Goal: Communication & Community: Answer question/provide support

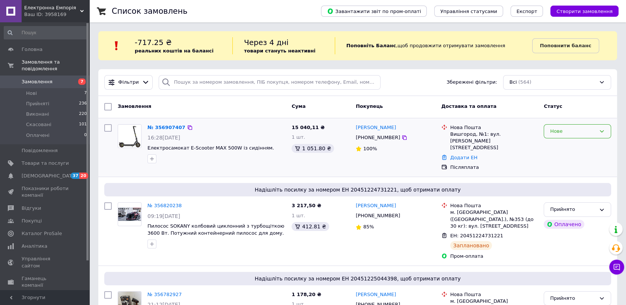
click at [601, 130] on icon at bounding box center [601, 131] width 6 height 6
drag, startPoint x: 551, startPoint y: 144, endPoint x: 507, endPoint y: 182, distance: 58.3
click at [552, 144] on li "Прийнято" at bounding box center [577, 147] width 67 height 14
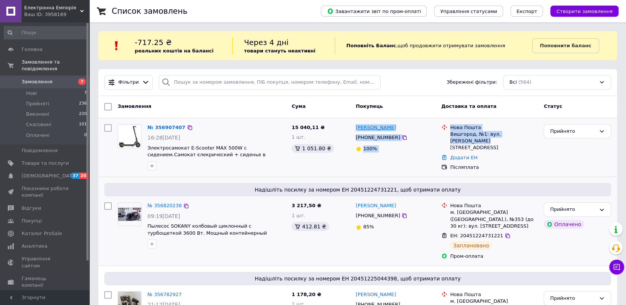
drag, startPoint x: 527, startPoint y: 133, endPoint x: 357, endPoint y: 130, distance: 170.1
click at [357, 130] on div "№ 356907407 16:28, 12.08.2025 Электросамокат E-Scooter MAX 500W с сидением.Само…" at bounding box center [357, 147] width 512 height 53
copy div "Тетяна Кот +380973552200 100% Нова Пошта Вишгород, №1: вул. Кургузова, 14"
click at [224, 152] on span "Электросамокат E-Scooter MAX 500W с сидением.Самокат єлекрический + сиденье в п…" at bounding box center [206, 154] width 118 height 19
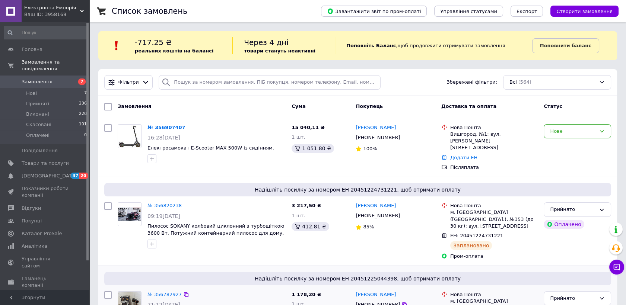
scroll to position [38, 0]
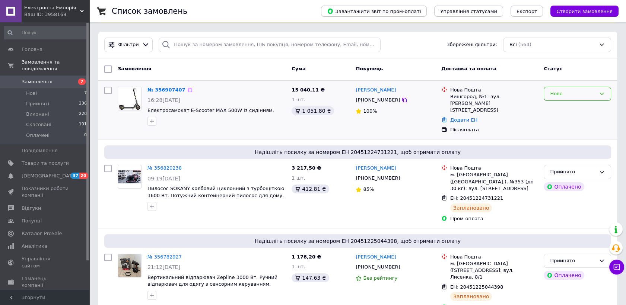
click at [599, 93] on icon at bounding box center [601, 94] width 6 height 6
drag, startPoint x: 572, startPoint y: 108, endPoint x: 537, endPoint y: 170, distance: 71.1
click at [572, 108] on li "Прийнято" at bounding box center [577, 109] width 67 height 14
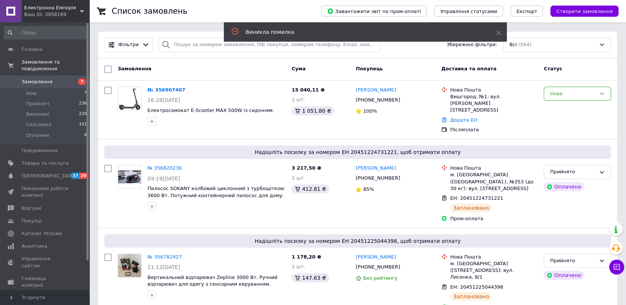
drag, startPoint x: 170, startPoint y: 89, endPoint x: 176, endPoint y: 96, distance: 8.8
click at [170, 89] on link "№ 356907407" at bounding box center [166, 90] width 38 height 6
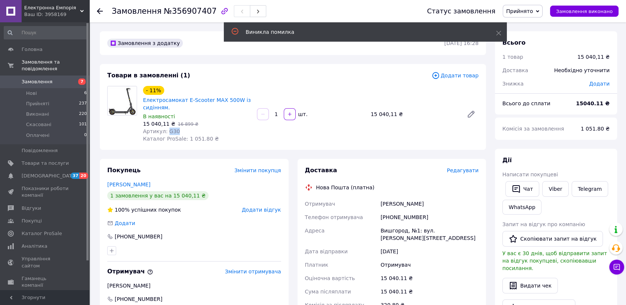
drag, startPoint x: 175, startPoint y: 130, endPoint x: 165, endPoint y: 134, distance: 10.9
click at [165, 134] on div "Артикул: G30" at bounding box center [197, 131] width 108 height 7
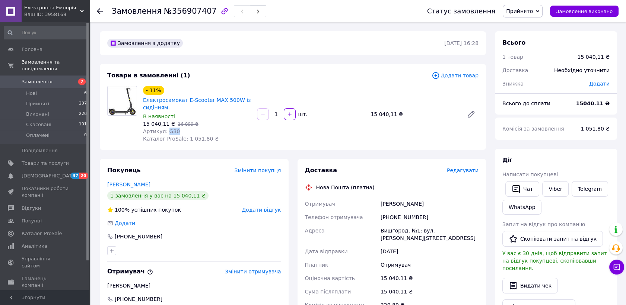
drag, startPoint x: 165, startPoint y: 134, endPoint x: 171, endPoint y: 130, distance: 8.3
copy span "G30"
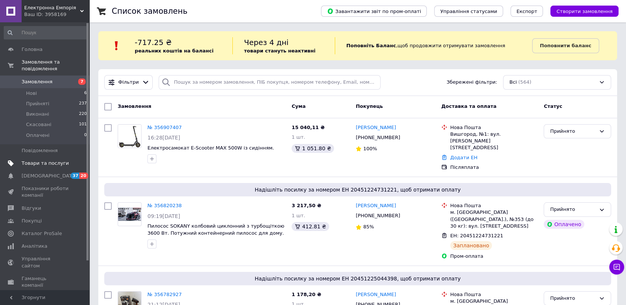
click at [52, 160] on span "Товари та послуги" at bounding box center [45, 163] width 47 height 7
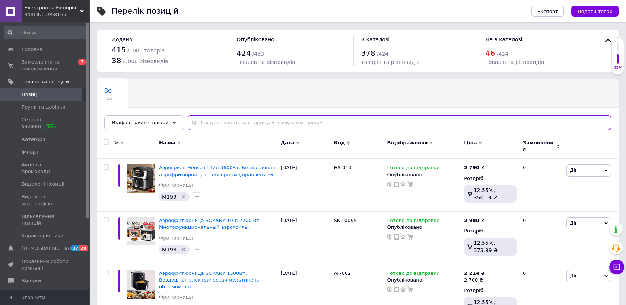
click at [229, 125] on input "text" at bounding box center [399, 122] width 423 height 15
paste input "G30"
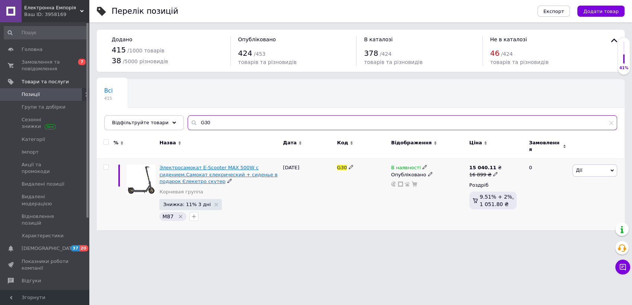
type input "G30"
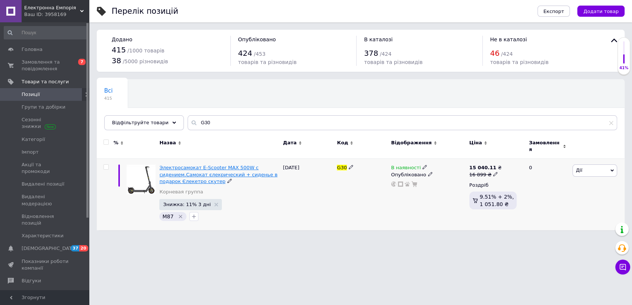
click at [195, 166] on span "Электросамокат E-Scooter MAX 500W с сидением.Самокат єлекрический + сиденье в п…" at bounding box center [218, 174] width 118 height 19
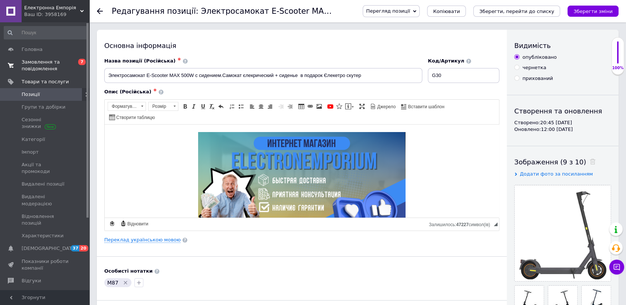
click at [48, 62] on span "Замовлення та повідомлення" at bounding box center [45, 65] width 47 height 13
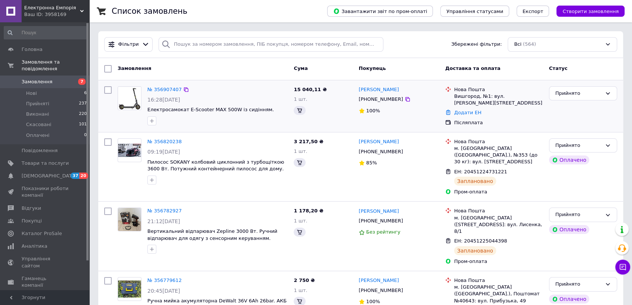
drag, startPoint x: 45, startPoint y: 58, endPoint x: 113, endPoint y: 118, distance: 90.5
click at [45, 58] on link "Замовлення та повідомлення" at bounding box center [45, 65] width 91 height 19
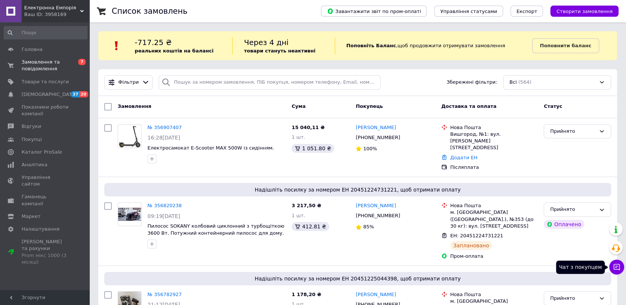
click at [616, 267] on icon at bounding box center [616, 267] width 6 height 6
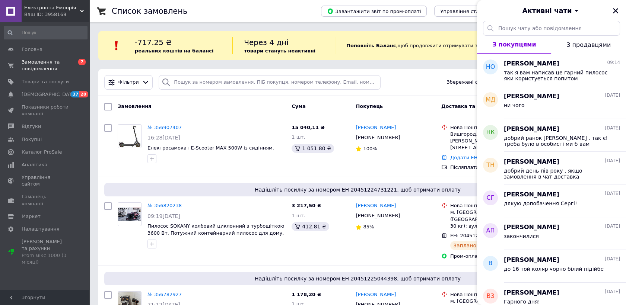
click at [503, 109] on button "МД Максим Дуванский 10.08.2025 ни чого" at bounding box center [551, 102] width 149 height 33
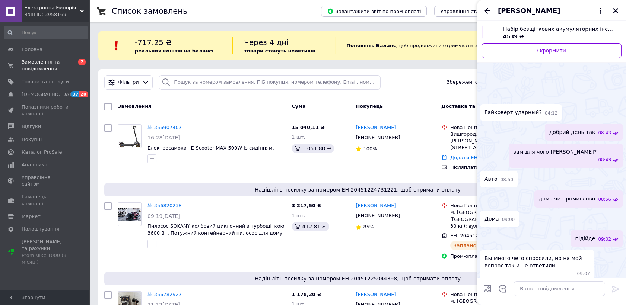
scroll to position [78, 0]
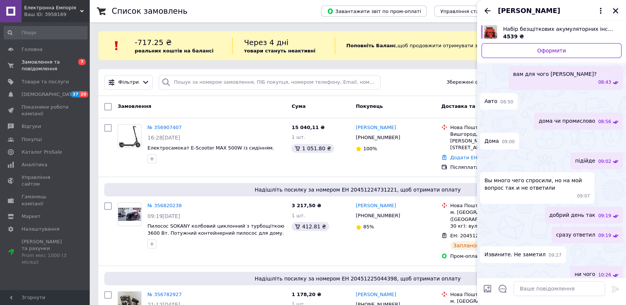
click at [615, 8] on icon "Закрити" at bounding box center [615, 10] width 7 height 7
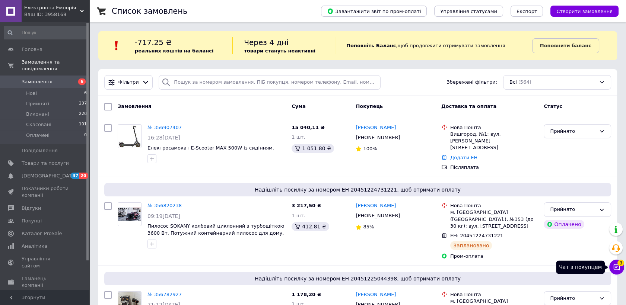
click at [619, 267] on icon at bounding box center [616, 267] width 6 height 6
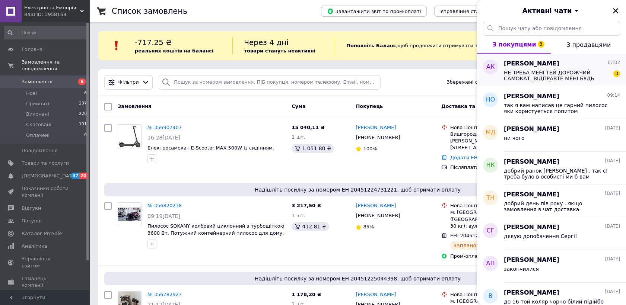
click at [521, 72] on span "НЕ ТРЕБА МЕНІ ТЕЙ ДОРОЖЧИЙ САМОКАТ, ВІДПРАВТЕ МЕНІ БУДЬ ЛАСКА ЦЕЙ ЯКИЙ Я ЗАМОВИ…" at bounding box center [557, 76] width 106 height 12
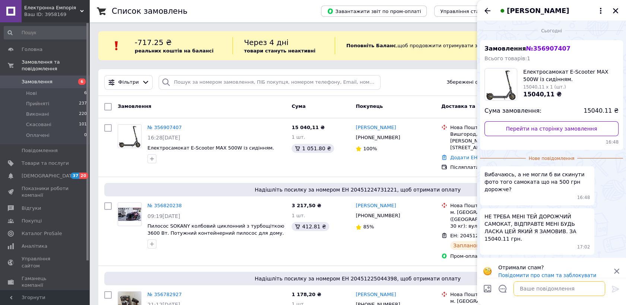
click at [528, 290] on textarea at bounding box center [559, 288] width 92 height 15
type textarea "Добре Андрій!"
click at [613, 288] on icon at bounding box center [615, 289] width 9 height 9
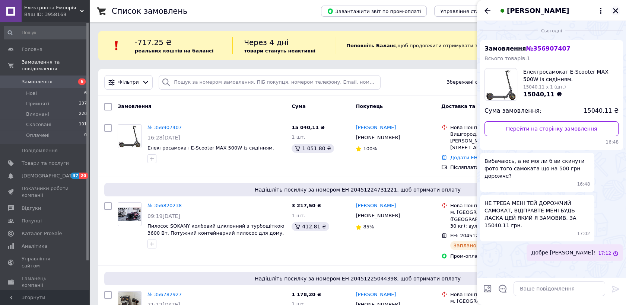
click at [616, 12] on icon "Закрити" at bounding box center [615, 10] width 5 height 5
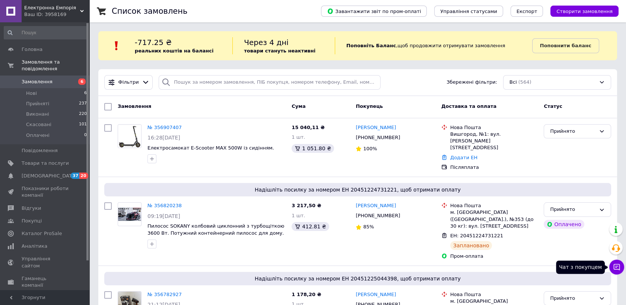
drag, startPoint x: 616, startPoint y: 269, endPoint x: 617, endPoint y: 240, distance: 29.1
click at [616, 268] on icon at bounding box center [616, 267] width 7 height 7
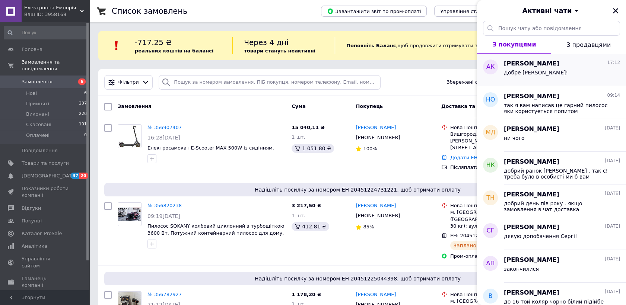
click at [539, 75] on div "Добре Андрій!" at bounding box center [562, 74] width 116 height 12
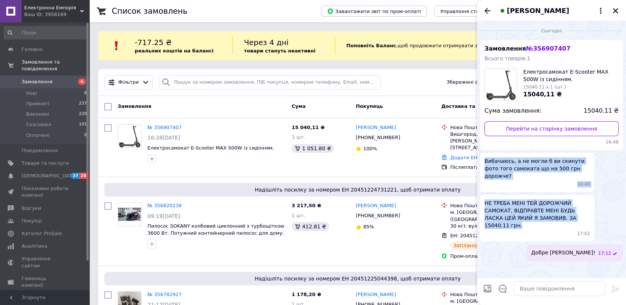
drag, startPoint x: 555, startPoint y: 211, endPoint x: 482, endPoint y: 158, distance: 89.8
click at [482, 158] on ul "Замовлення № 356907407 Всього товарів: 1 Електросамокат E-Scooter MAX 500W із с…" at bounding box center [551, 150] width 143 height 221
drag, startPoint x: 482, startPoint y: 158, endPoint x: 524, endPoint y: 161, distance: 41.8
copy ul "Вибачаюсь, а не могли б ви скинути фото того самоката що на 500 грн дорожче? 16…"
click at [616, 7] on icon "Закрити" at bounding box center [615, 10] width 7 height 7
